Goal: Task Accomplishment & Management: Manage account settings

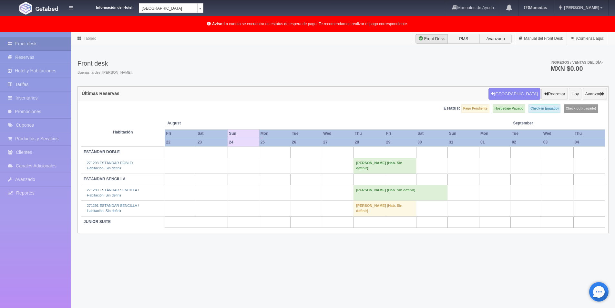
drag, startPoint x: 437, startPoint y: 60, endPoint x: 427, endPoint y: 60, distance: 10.3
click at [437, 60] on div "Front desk Buenas tardes, Alice. Ingresos / Ventas del día * MXN $0.00" at bounding box center [342, 69] width 531 height 35
click at [39, 45] on link "Front desk" at bounding box center [35, 43] width 71 height 13
click at [344, 249] on div "Tablero Front Desk PMS Avanzado Manual del Front Desk ¡Comienza aquí! Front des…" at bounding box center [343, 186] width 544 height 308
drag, startPoint x: 258, startPoint y: 274, endPoint x: 258, endPoint y: 280, distance: 5.8
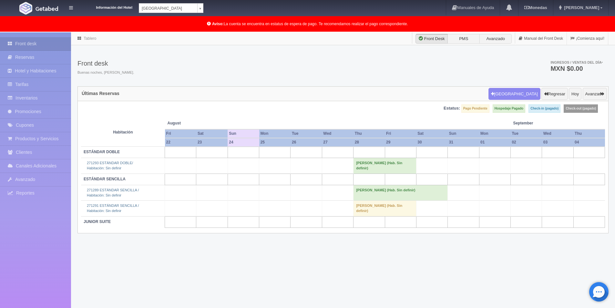
click at [258, 276] on div "Tablero Front Desk PMS Avanzado Manual del Front Desk ¡Comienza aquí! Front des…" at bounding box center [343, 186] width 544 height 308
click at [199, 32] on body "Información del Hotel [GEOGRAPHIC_DATA] Campeche [GEOGRAPHIC_DATA] Colonial Man…" at bounding box center [307, 186] width 615 height 308
select select "342"
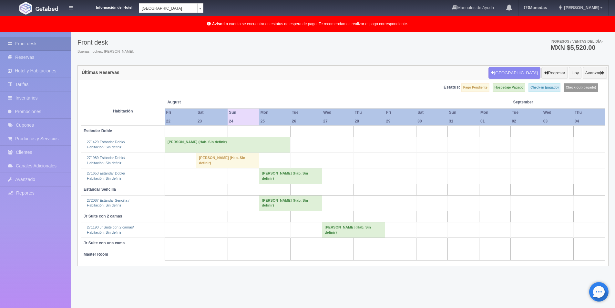
scroll to position [32, 0]
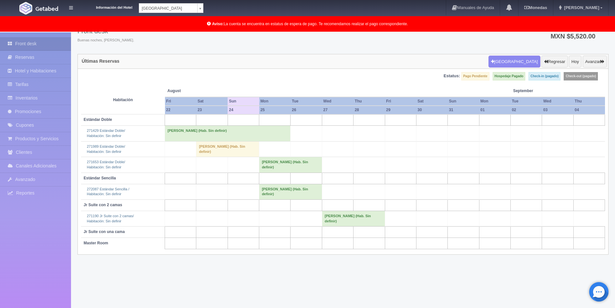
click at [158, 79] on div "Estatus: Pago Pendiente Hospedaje Pagado Check-in (pagado) Check-out (pagado)" at bounding box center [343, 79] width 524 height 14
